Goal: Transaction & Acquisition: Obtain resource

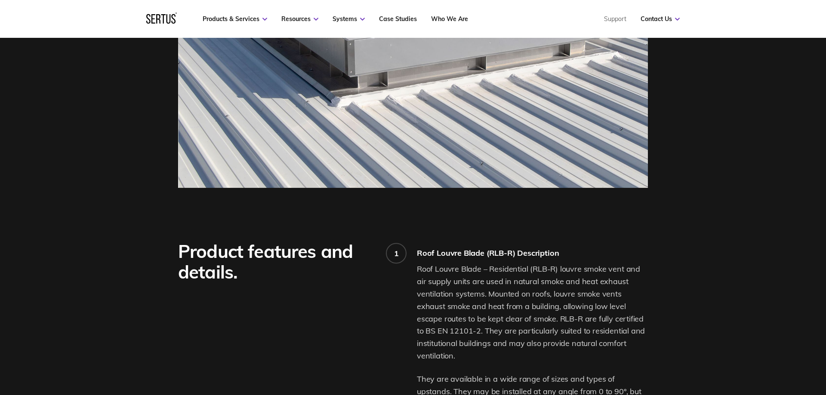
scroll to position [395, 0]
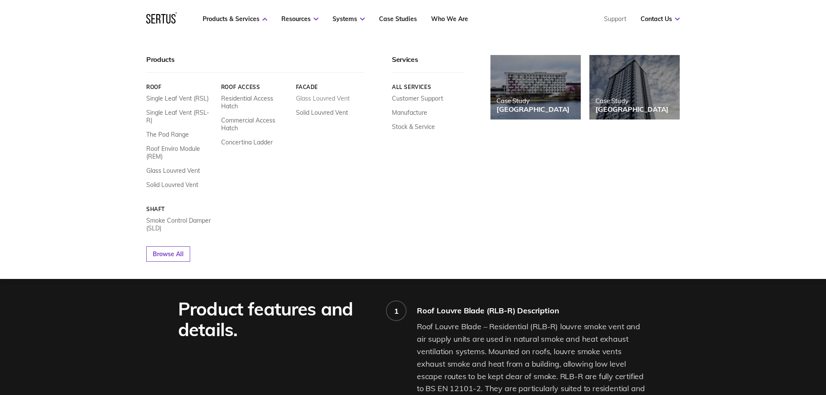
click at [327, 98] on link "Glass Louvred Vent" at bounding box center [323, 99] width 54 height 8
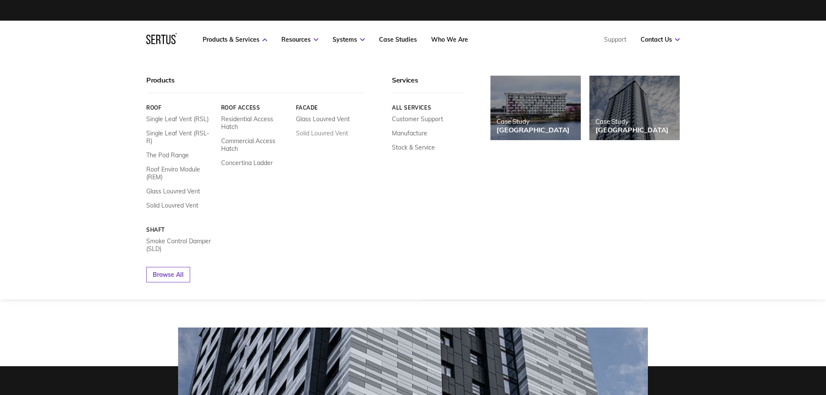
click at [334, 136] on link "Solid Louvred Vent" at bounding box center [322, 134] width 52 height 8
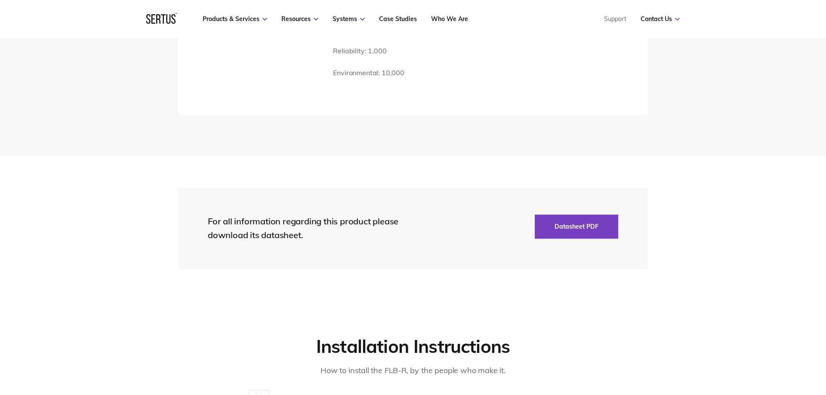
scroll to position [1580, 0]
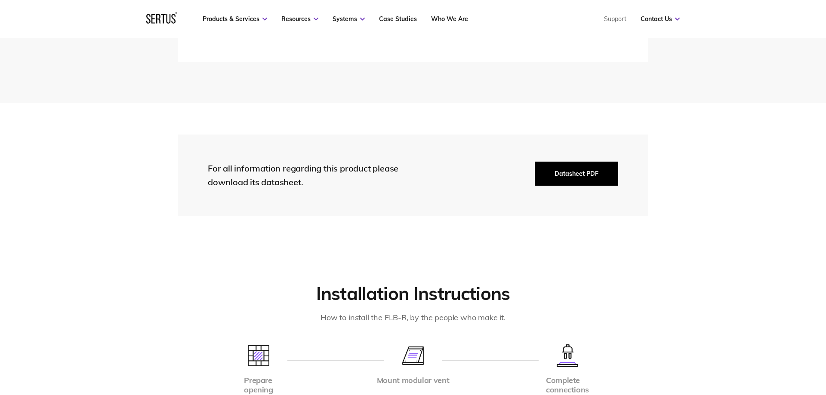
click at [568, 162] on button "Datasheet PDF" at bounding box center [576, 174] width 83 height 24
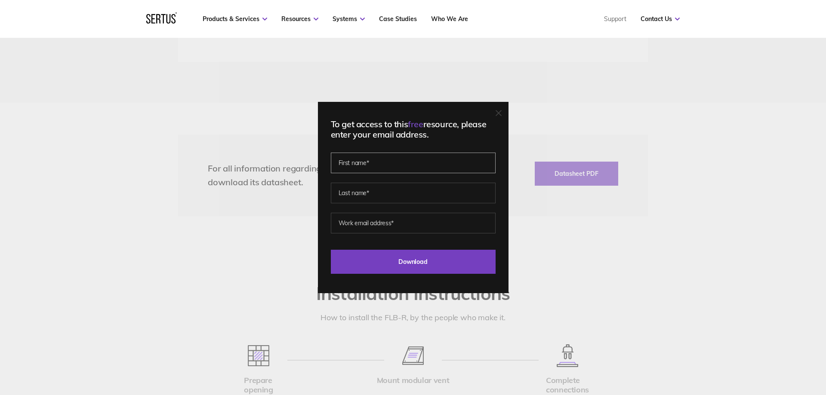
click at [435, 167] on input "text" at bounding box center [413, 163] width 165 height 21
type input "Rakesh"
type input "[PERSON_NAME]"
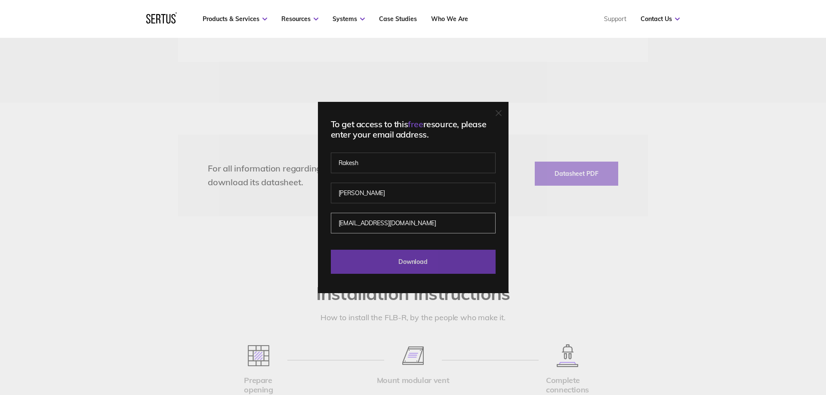
type input "[EMAIL_ADDRESS][DOMAIN_NAME]"
click at [412, 266] on input "Download" at bounding box center [413, 262] width 165 height 24
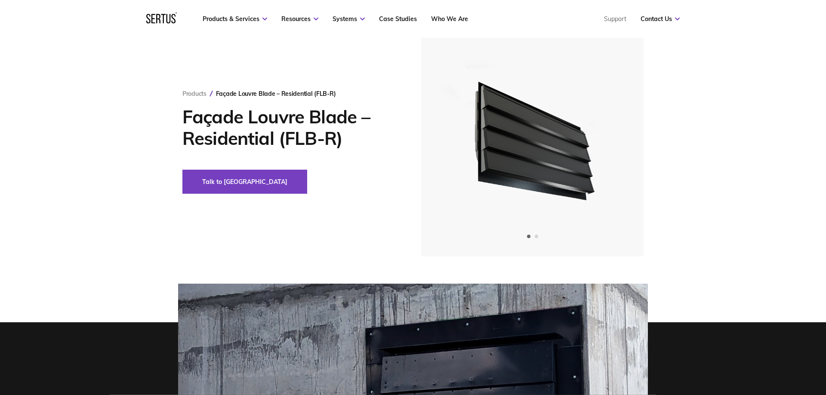
scroll to position [0, 0]
